Goal: Information Seeking & Learning: Find specific fact

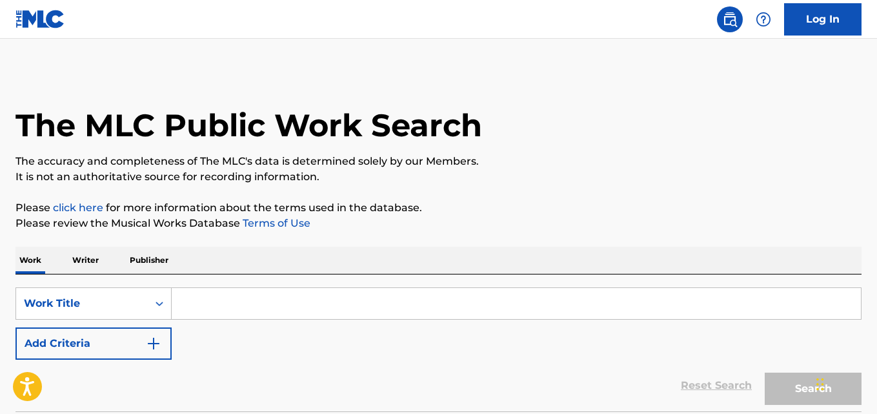
click at [438, 228] on p "Please review the Musical Works Database Terms of Use" at bounding box center [438, 223] width 846 height 15
click at [298, 289] on input "Search Form" at bounding box center [517, 303] width 690 height 31
paste input "I Didn't Know The Time"
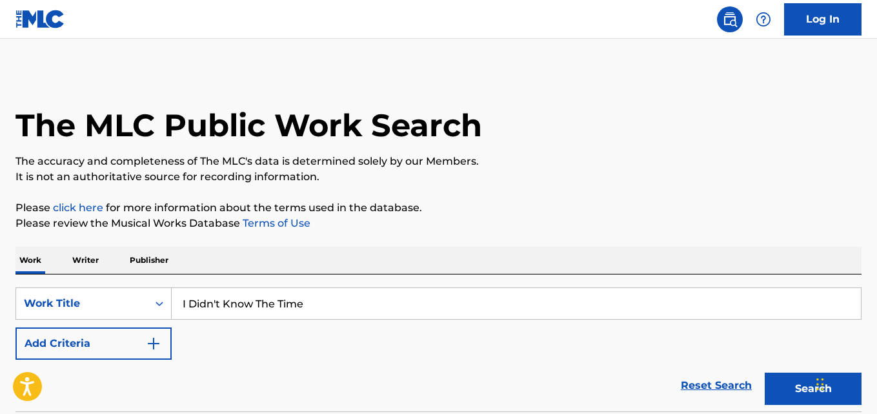
type input "I Didn't Know The Time"
click at [504, 249] on div "Work Writer Publisher" at bounding box center [438, 260] width 846 height 27
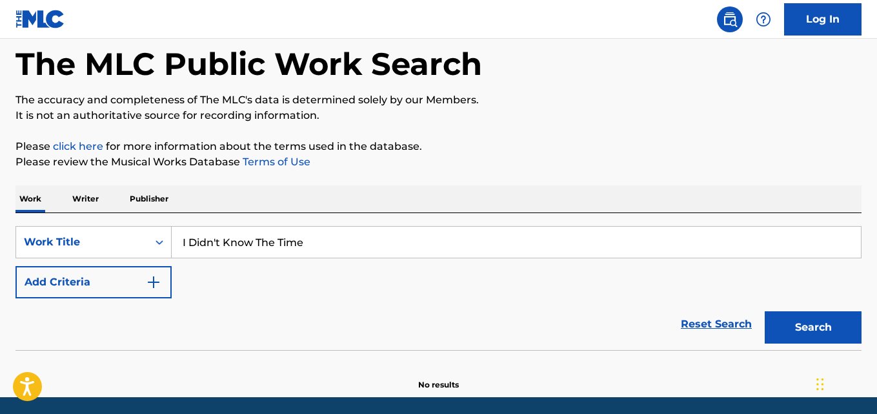
scroll to position [107, 0]
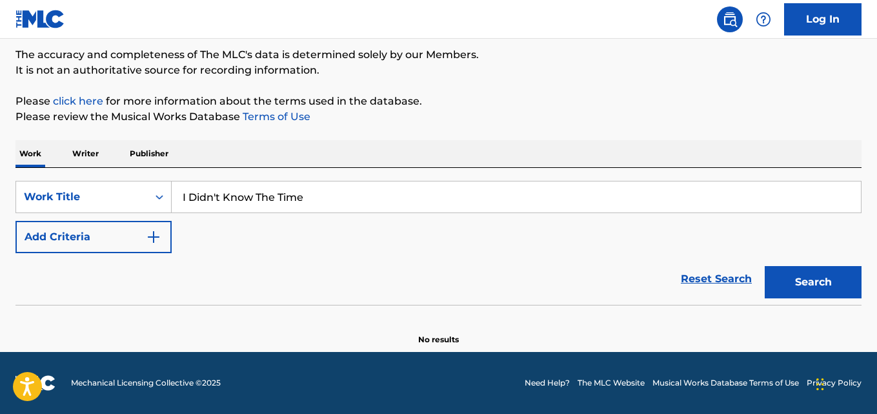
click at [143, 241] on button "Add Criteria" at bounding box center [93, 237] width 156 height 32
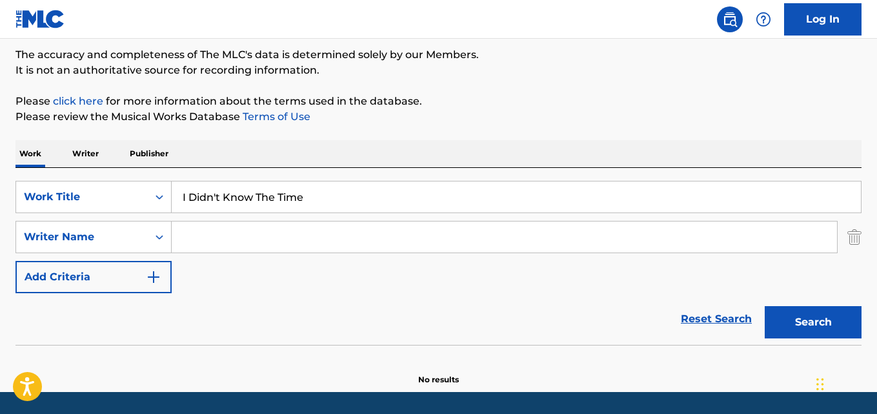
click at [211, 231] on input "Search Form" at bounding box center [505, 236] width 666 height 31
paste input "Stone Temple Pilots"
click at [765, 306] on button "Search" at bounding box center [813, 322] width 97 height 32
drag, startPoint x: 333, startPoint y: 232, endPoint x: 141, endPoint y: 238, distance: 191.2
click at [143, 238] on div "SearchWithCriteria22e46753-807f-4ee2-85d1-4a3eff2cb112 Writer Name Stone Temple…" at bounding box center [438, 237] width 846 height 32
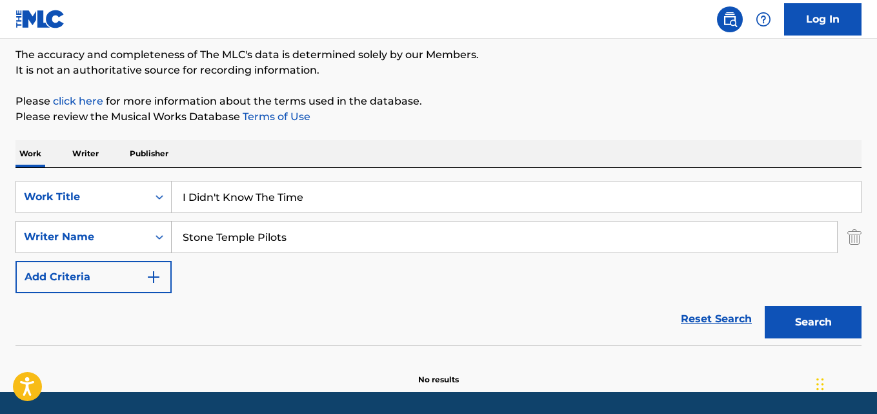
paste input "[PERSON_NAME]"
click at [765, 306] on button "Search" at bounding box center [813, 322] width 97 height 32
click at [499, 129] on div "The MLC Public Work Search The accuracy and completeness of The MLC's data is d…" at bounding box center [438, 174] width 877 height 421
drag, startPoint x: 204, startPoint y: 245, endPoint x: 157, endPoint y: 249, distance: 47.3
click at [157, 249] on div "SearchWithCriteria22e46753-807f-4ee2-85d1-4a3eff2cb112 Writer Name [PERSON_NAME]" at bounding box center [438, 237] width 846 height 32
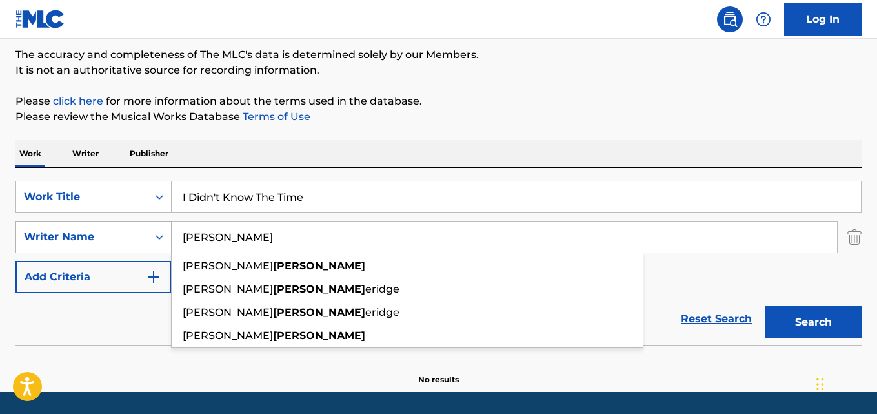
type input "[PERSON_NAME]"
click at [765, 306] on button "Search" at bounding box center [813, 322] width 97 height 32
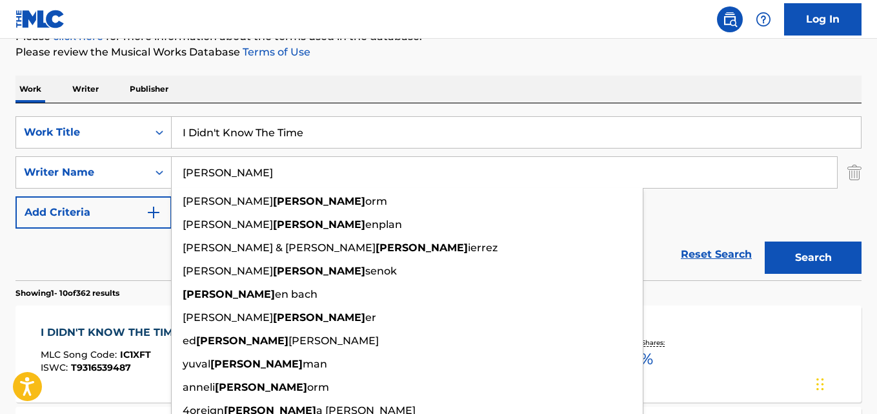
scroll to position [214, 0]
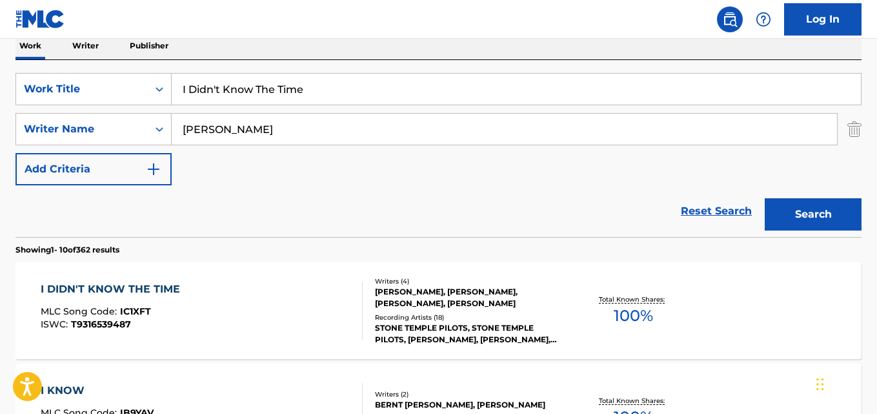
click at [95, 223] on div "Reset Search Search" at bounding box center [438, 211] width 846 height 52
click at [104, 307] on span "MLC Song Code :" at bounding box center [80, 311] width 79 height 12
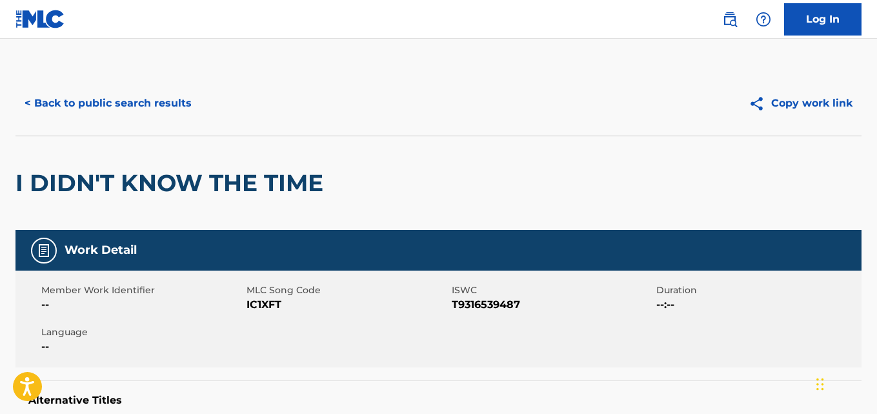
click at [109, 290] on span "Member Work Identifier" at bounding box center [142, 290] width 202 height 14
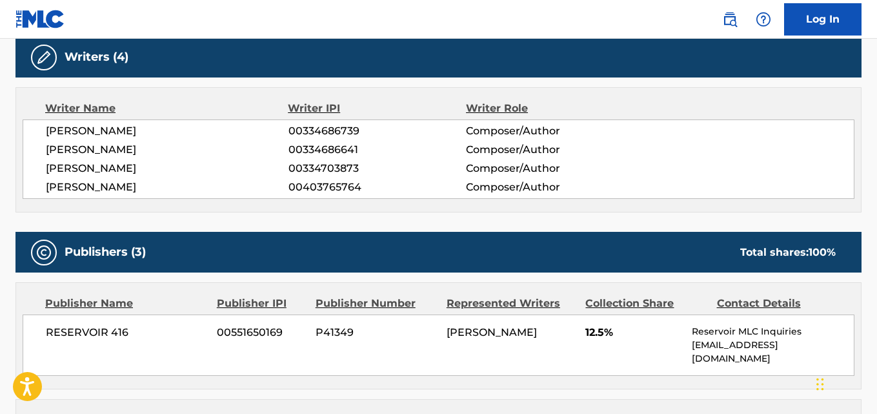
scroll to position [538, 0]
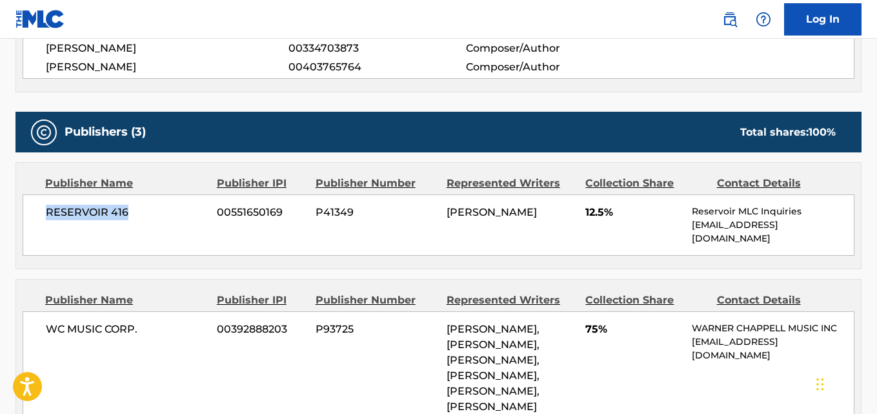
drag, startPoint x: 46, startPoint y: 220, endPoint x: 145, endPoint y: 220, distance: 98.8
click at [145, 220] on span "RESERVOIR 416" at bounding box center [126, 212] width 161 height 15
copy span "RESERVOIR 416"
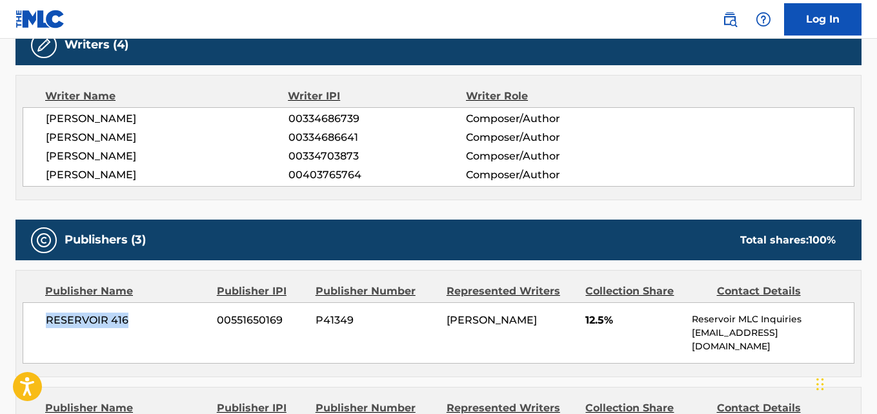
scroll to position [323, 0]
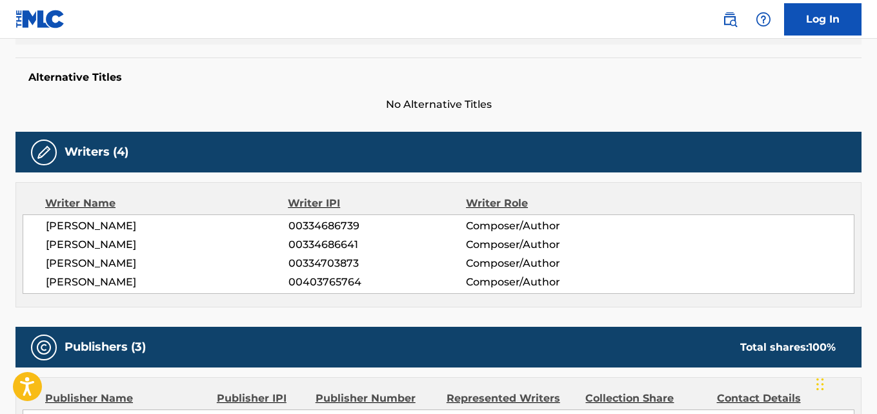
click at [61, 276] on span "[PERSON_NAME]" at bounding box center [167, 281] width 243 height 15
copy span "[PERSON_NAME]"
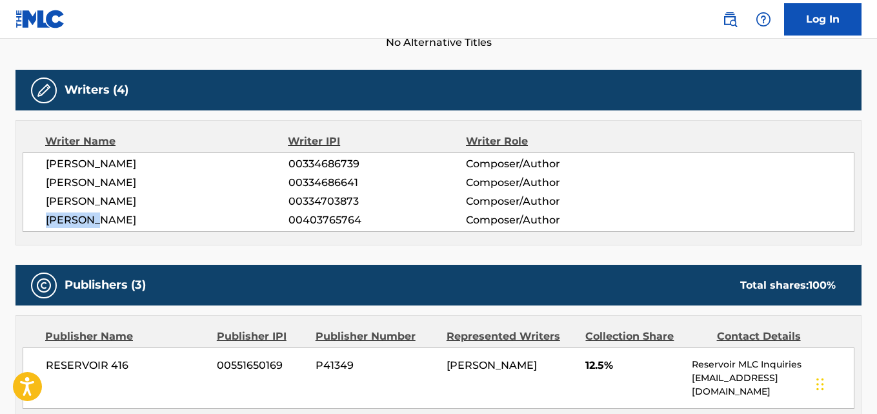
scroll to position [538, 0]
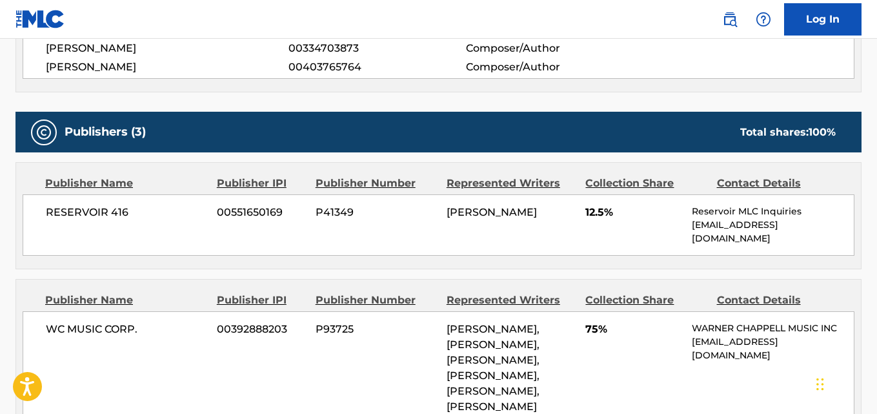
click at [595, 216] on span "12.5%" at bounding box center [634, 212] width 97 height 15
copy span "12.5"
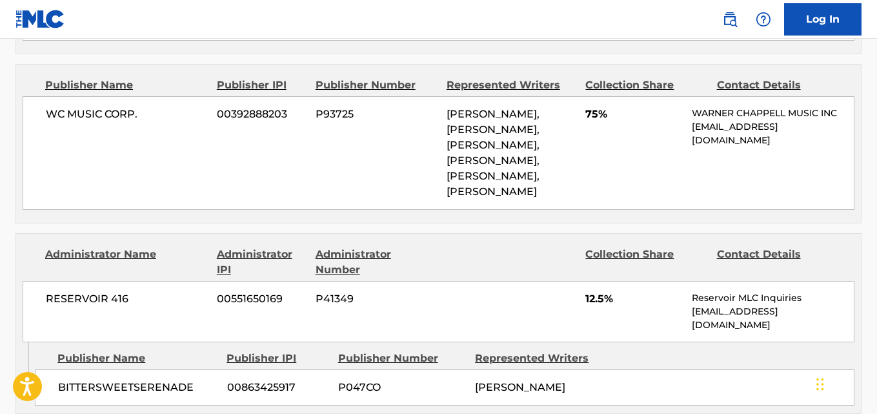
scroll to position [754, 0]
click at [589, 106] on span "75%" at bounding box center [634, 113] width 97 height 15
copy span "75"
drag, startPoint x: 56, startPoint y: 332, endPoint x: 204, endPoint y: 332, distance: 147.9
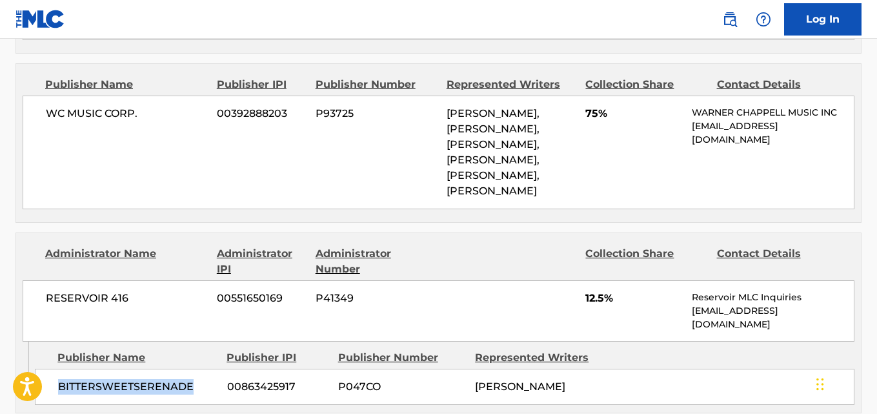
click at [204, 369] on div "BITTERSWEETSERENADE 00863425917 P047CO [PERSON_NAME]" at bounding box center [445, 387] width 820 height 36
copy span "BITTERSWEETSERENADE"
click at [595, 291] on span "12.5%" at bounding box center [634, 298] width 97 height 15
copy span "12.5"
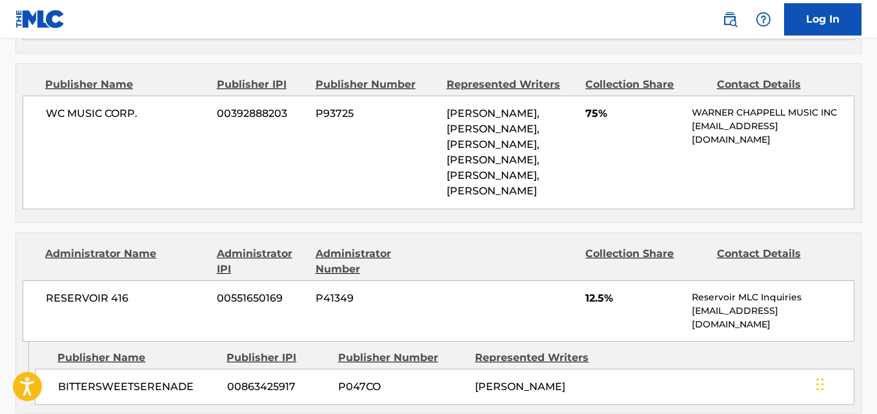
click at [448, 163] on div "WC MUSIC CORP. 00392888203 P93725 [PERSON_NAME], [PERSON_NAME], [PERSON_NAME], …" at bounding box center [439, 153] width 832 height 114
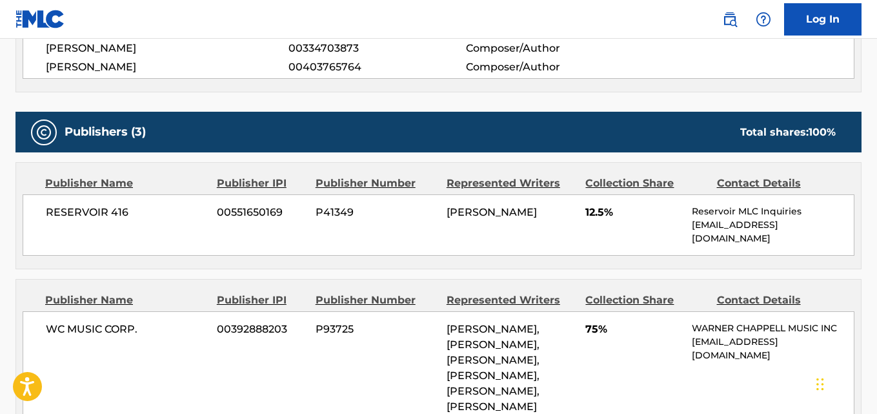
scroll to position [0, 0]
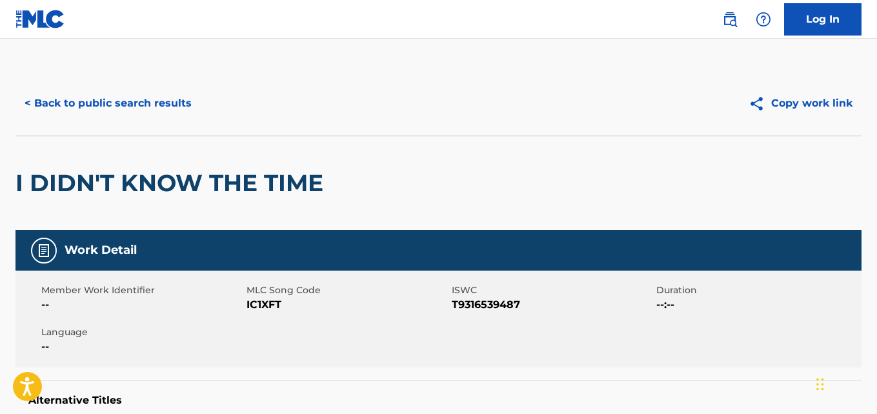
click at [163, 103] on button "< Back to public search results" at bounding box center [107, 103] width 185 height 32
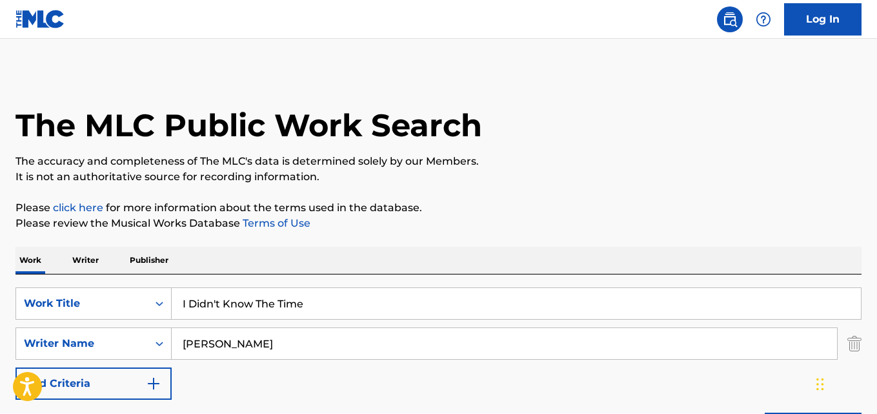
scroll to position [214, 0]
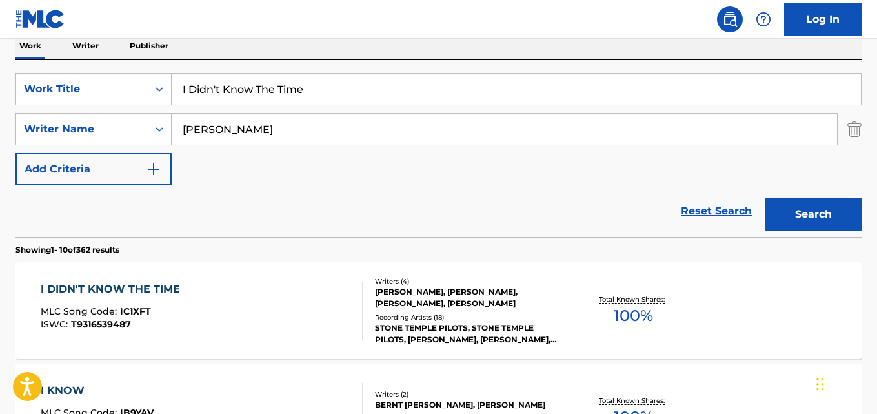
click at [673, 215] on div "Reset Search Search" at bounding box center [438, 211] width 846 height 52
click at [679, 215] on link "Reset Search" at bounding box center [717, 211] width 84 height 28
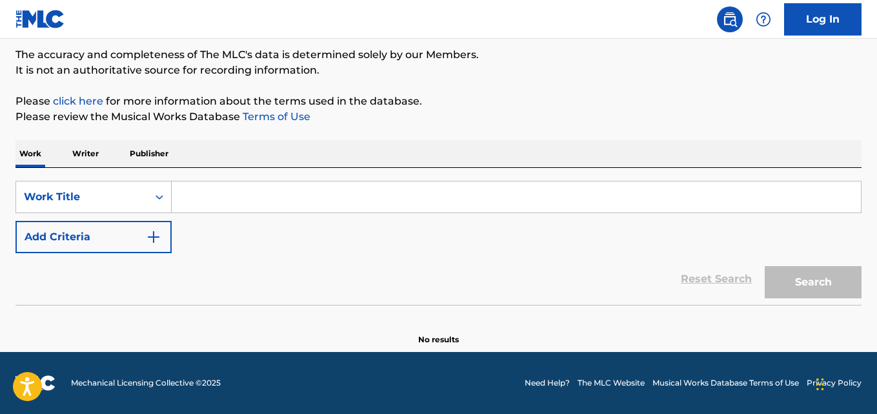
click at [506, 197] on input "Search Form" at bounding box center [517, 196] width 690 height 31
click at [476, 256] on div "Reset Search Search" at bounding box center [438, 279] width 846 height 52
click at [478, 247] on div "SearchWithCriteria3b1ba1f4-8c72-46da-8fb9-a4607322350e Work Title Add Criteria" at bounding box center [438, 217] width 846 height 72
